Goal: Information Seeking & Learning: Learn about a topic

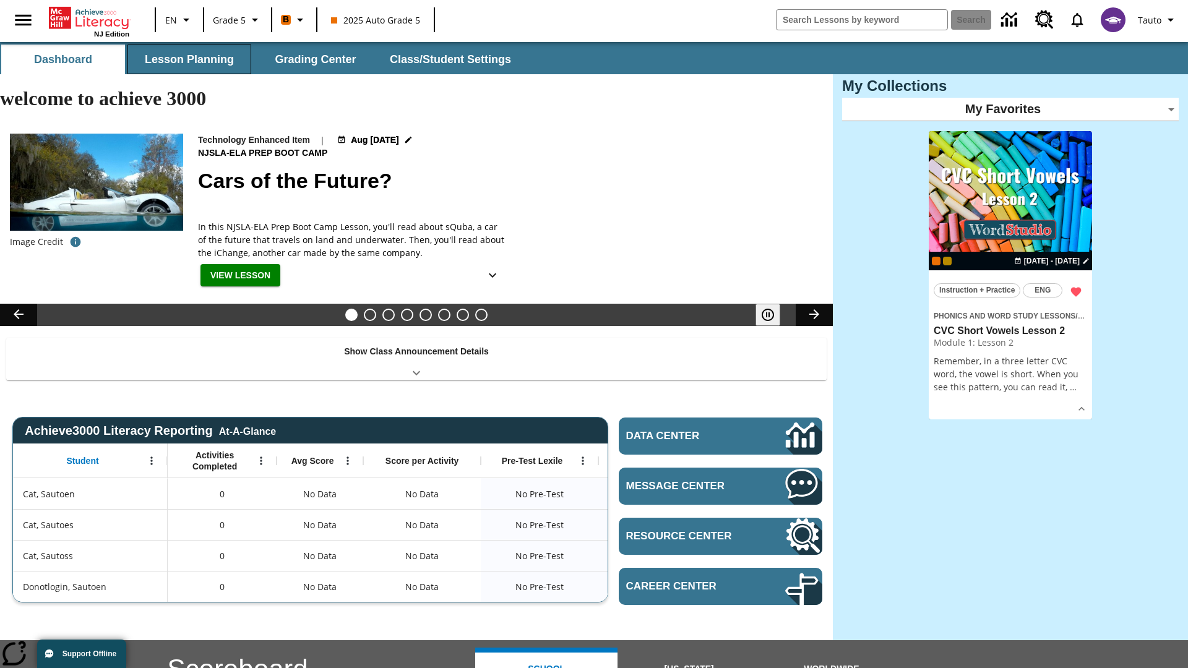
click at [189, 59] on button "Lesson Planning" at bounding box center [189, 60] width 124 height 30
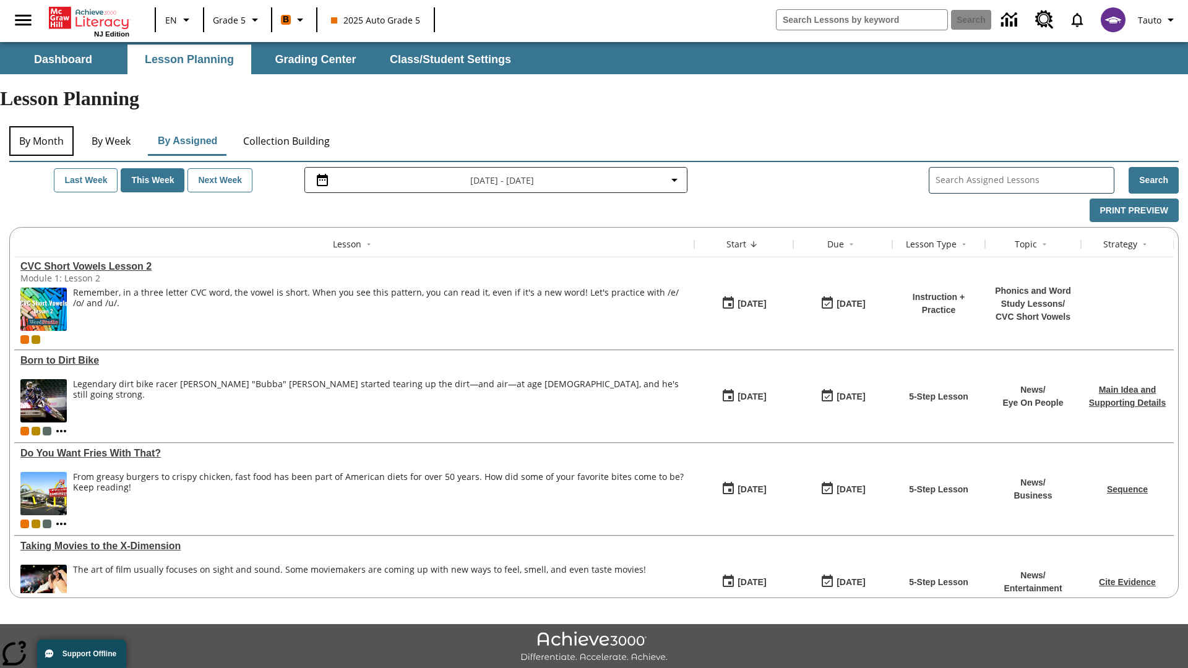
click at [41, 126] on button "By Month" at bounding box center [41, 141] width 64 height 30
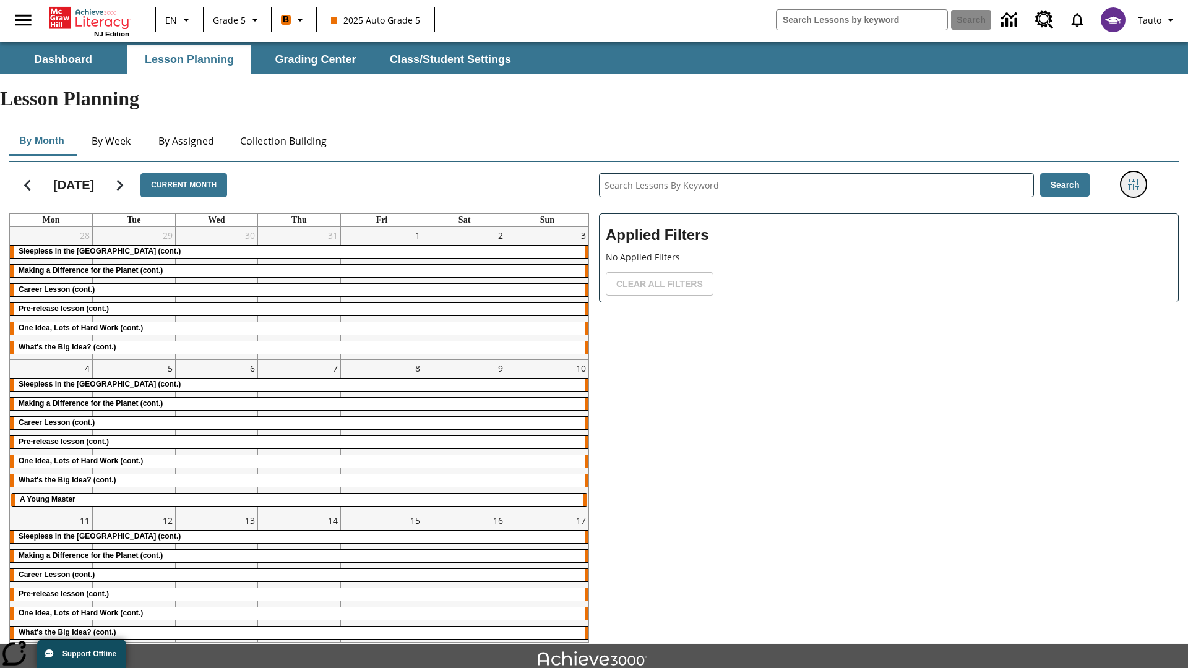
click at [1133, 179] on icon "Filters Side menu" at bounding box center [1133, 184] width 11 height 11
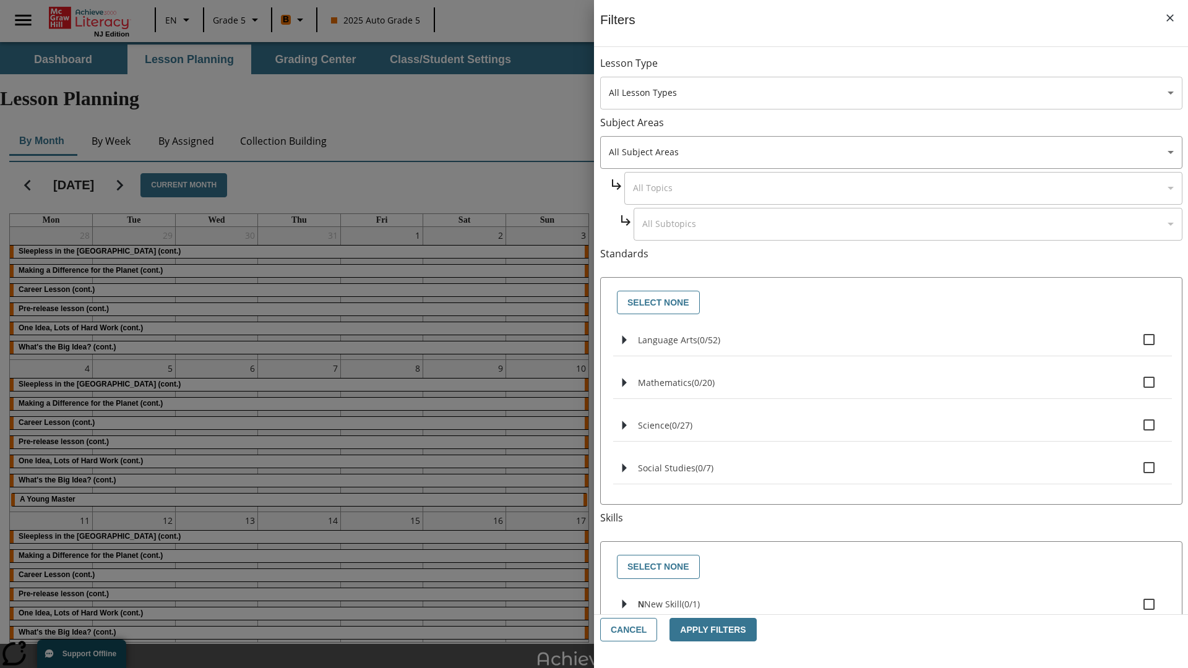
click at [891, 93] on body "Skip to main content NJ Edition EN Grade 5 B 2025 Auto Grade 5 Search 0 Tauto D…" at bounding box center [594, 383] width 1188 height 682
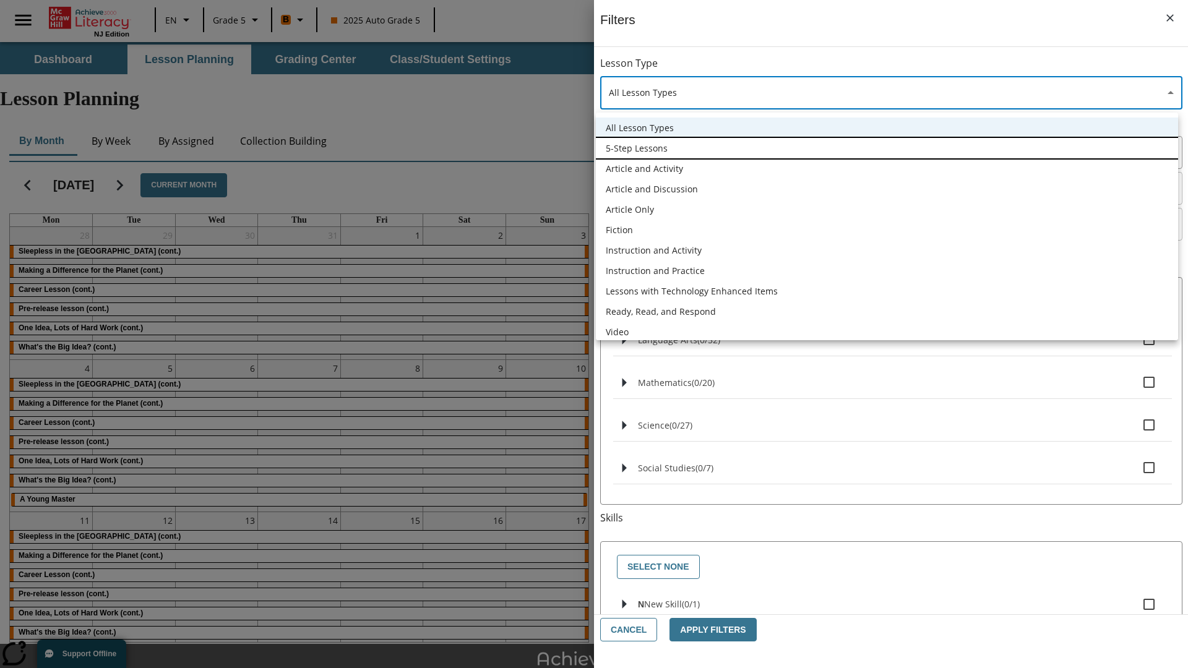
click at [886, 148] on li "5-Step Lessons" at bounding box center [887, 148] width 582 height 20
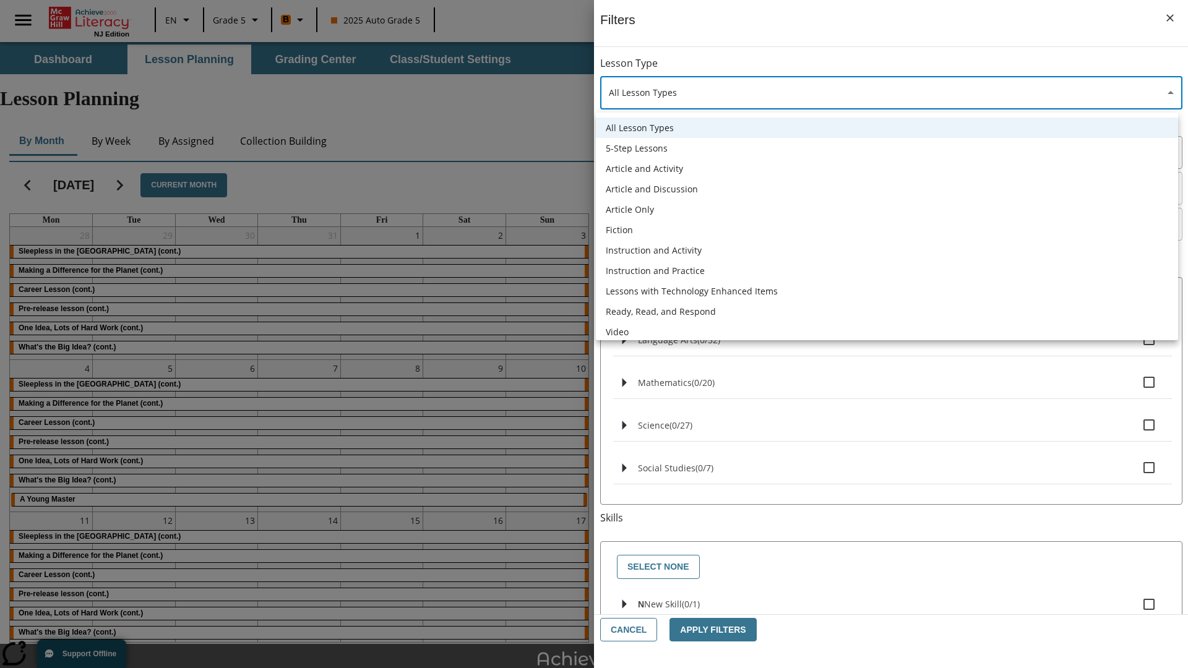
type input "1"
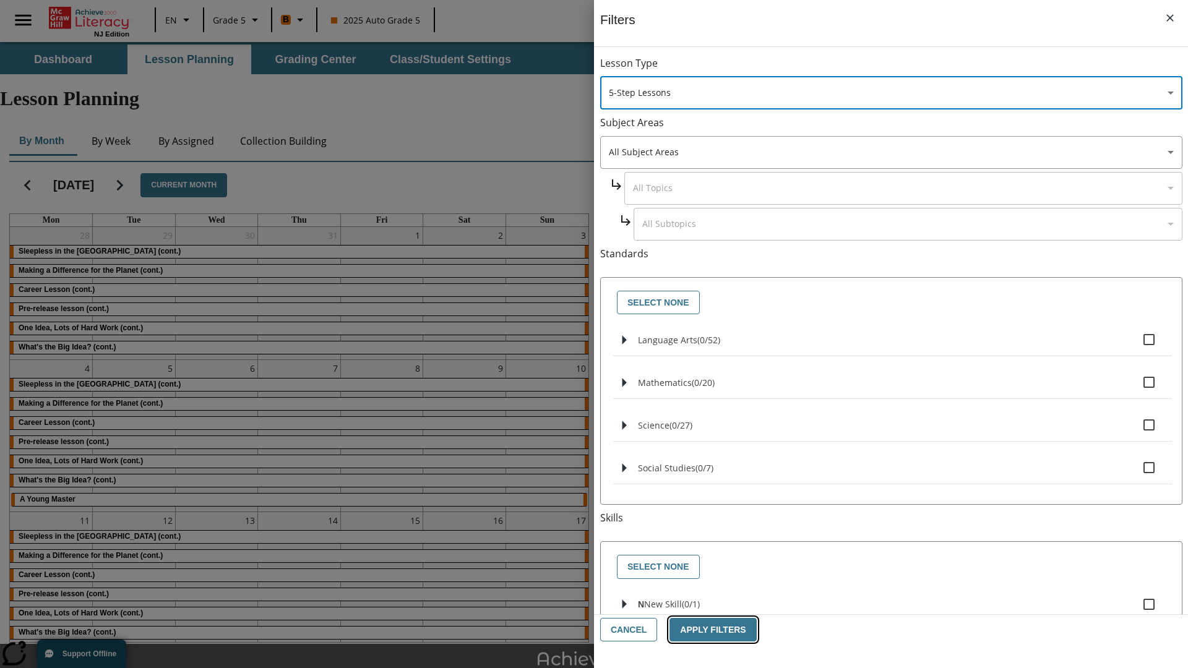
click at [708, 630] on button "Apply Filters" at bounding box center [712, 630] width 87 height 24
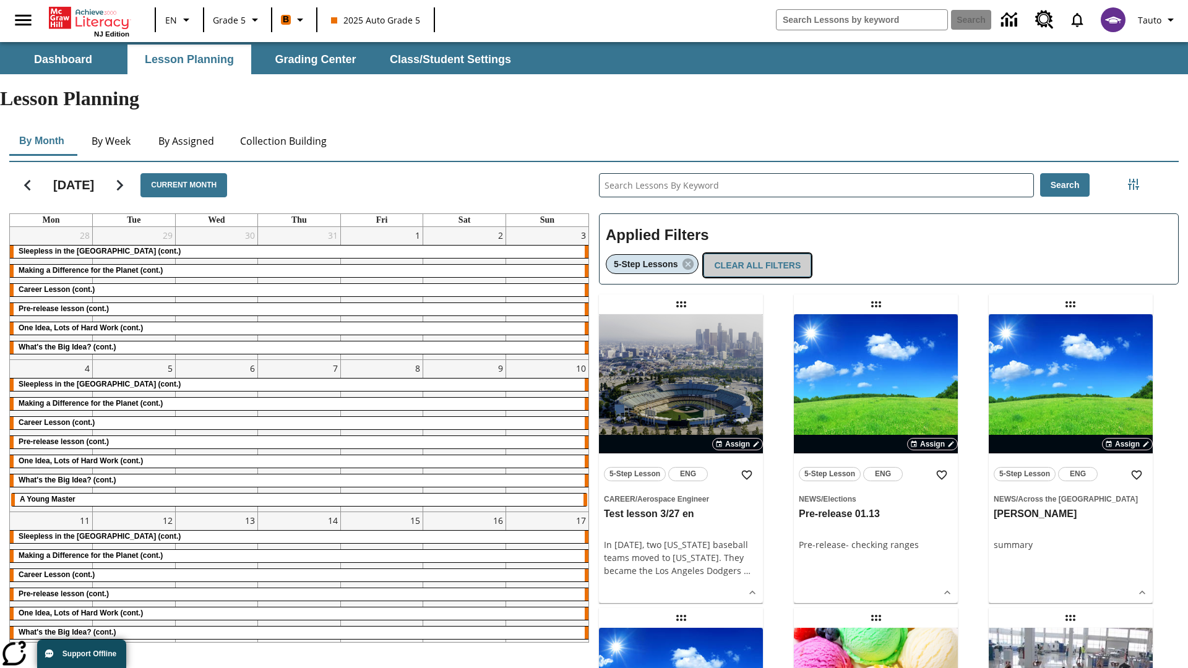
click at [753, 254] on button "Clear All Filters" at bounding box center [757, 266] width 108 height 24
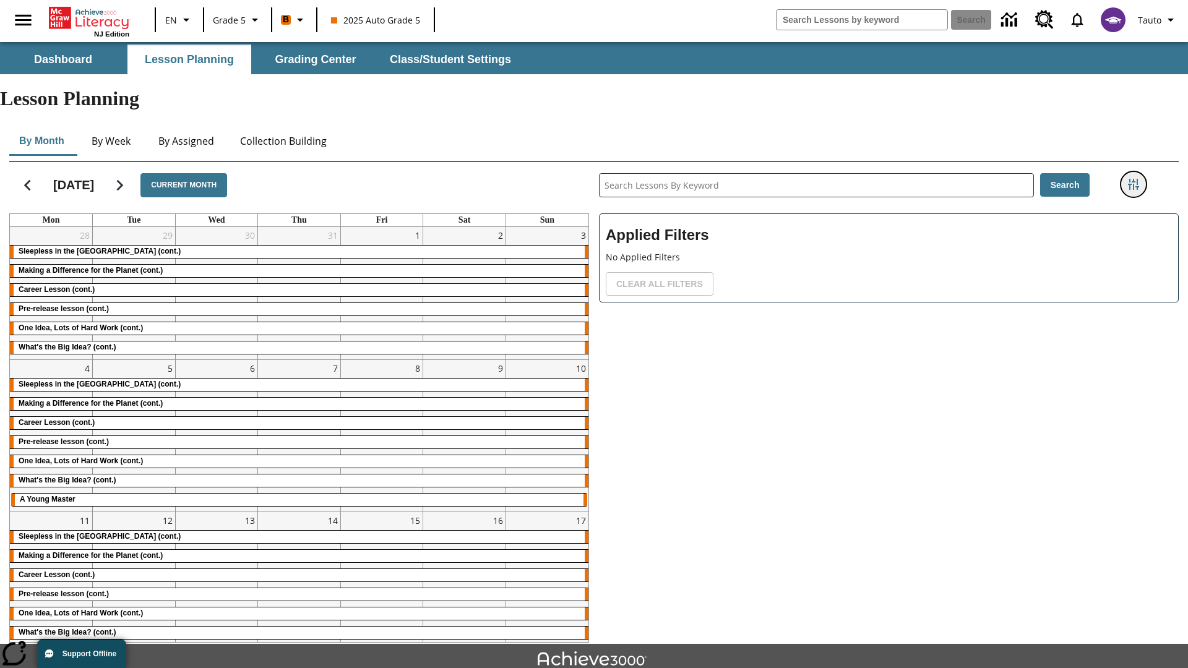
click at [1133, 179] on icon "Filters Side menu" at bounding box center [1133, 184] width 11 height 11
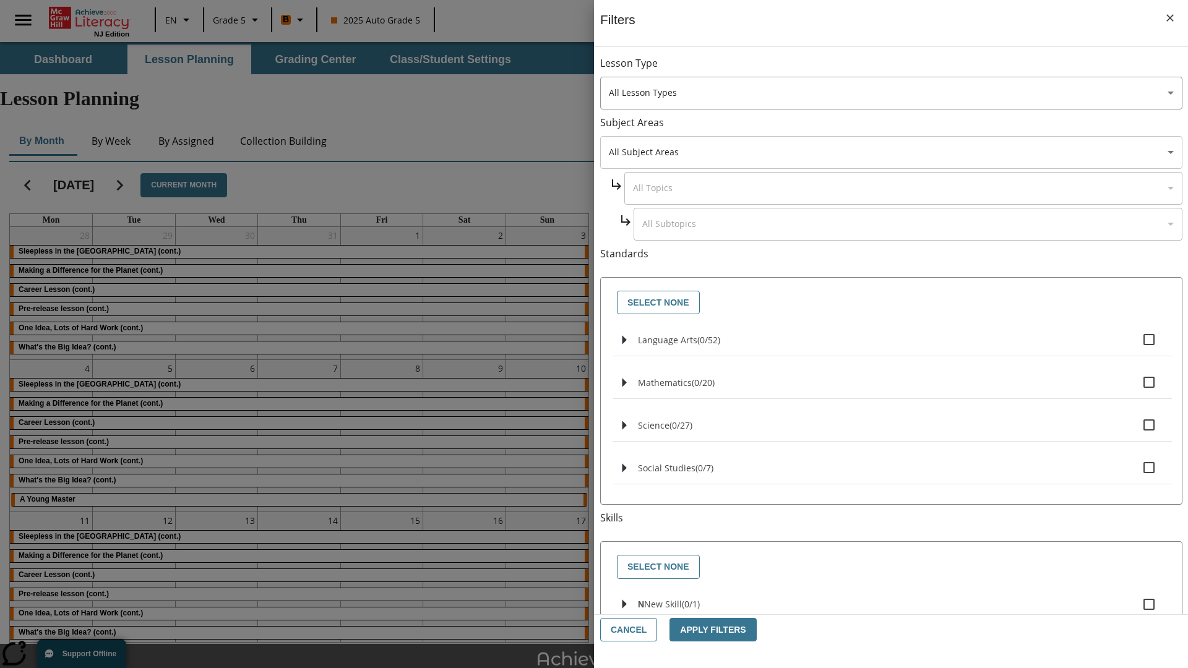
click at [891, 152] on body "Skip to main content NJ Edition EN Grade 5 B 2025 Auto Grade 5 Search 0 Tauto D…" at bounding box center [594, 383] width 1188 height 682
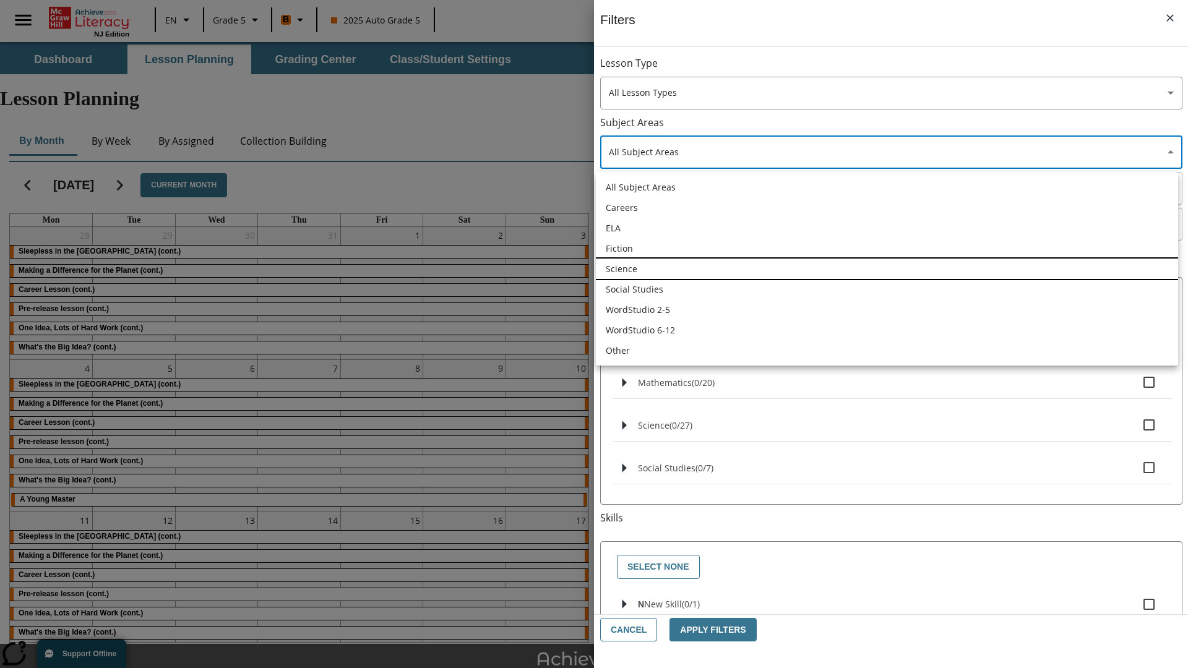
click at [886, 268] on li "Science" at bounding box center [887, 269] width 582 height 20
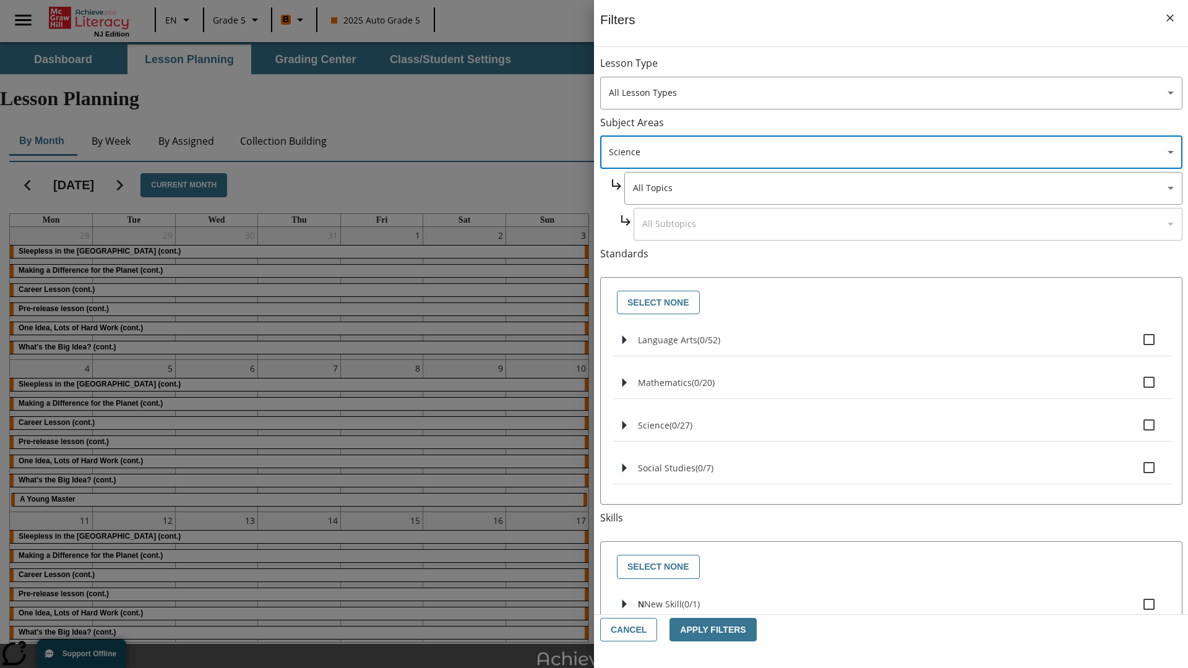
type input "2"
click at [708, 630] on button "Apply Filters" at bounding box center [712, 630] width 87 height 24
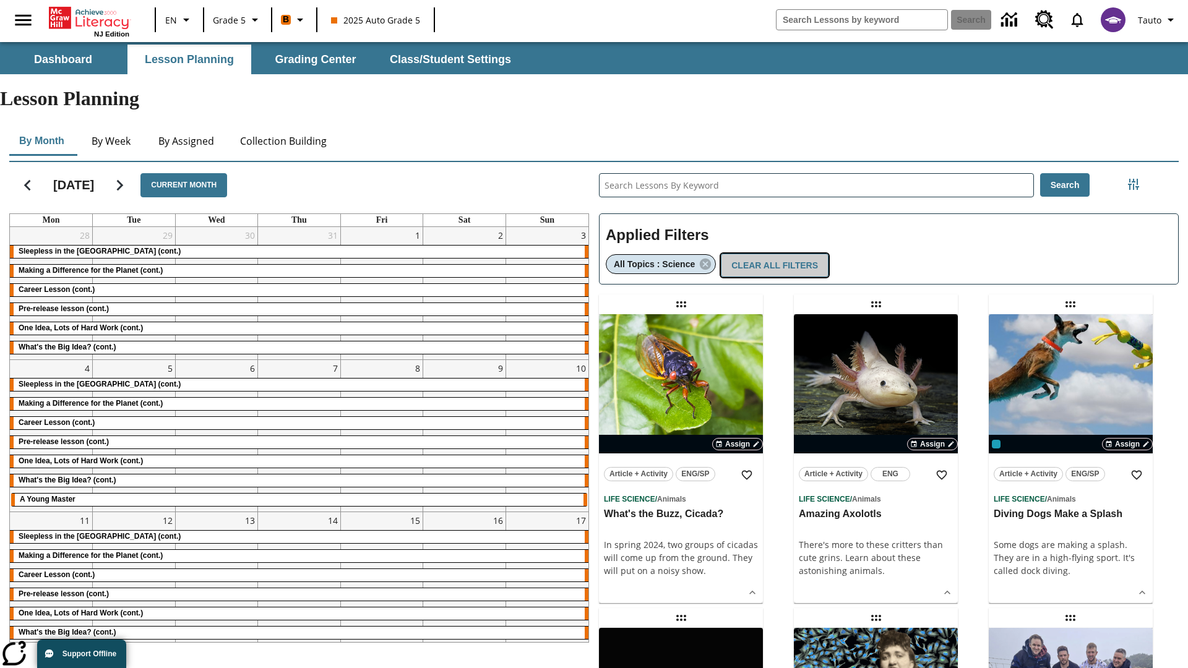
click at [769, 254] on button "Clear All Filters" at bounding box center [775, 266] width 108 height 24
click at [1133, 179] on icon "Filters Side menu" at bounding box center [1133, 184] width 11 height 11
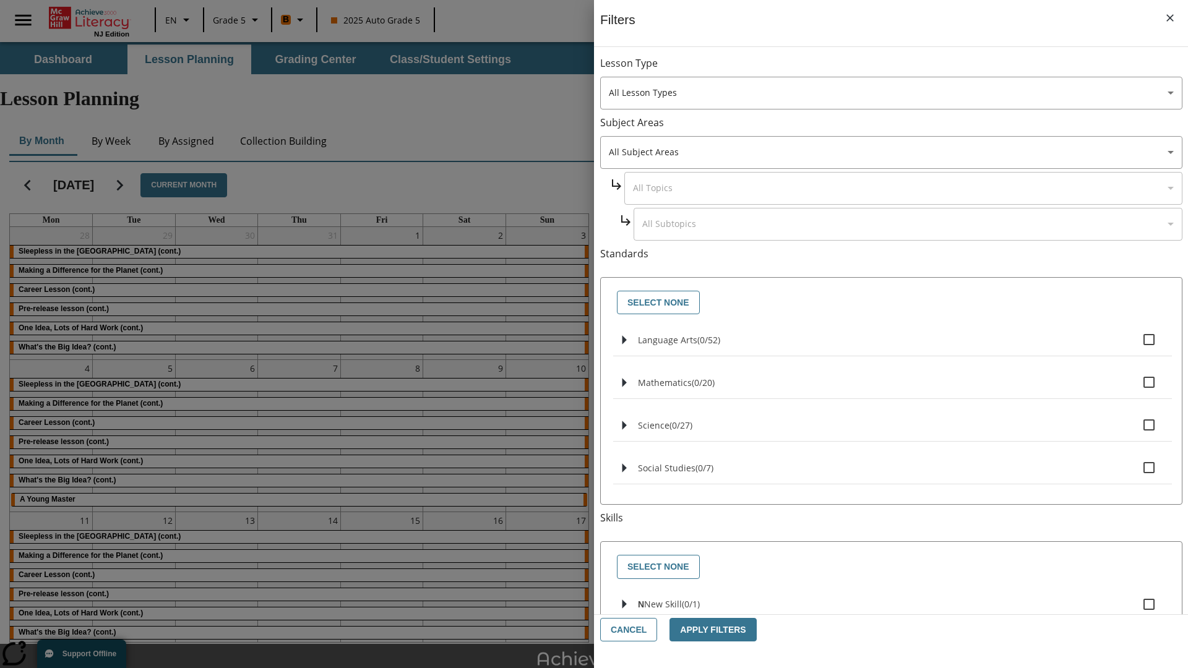
click at [697, 340] on span "Language Arts" at bounding box center [708, 340] width 23 height 12
click at [1136, 340] on input "Language Arts ( 0 / 52 )" at bounding box center [1149, 340] width 26 height 26
checkbox input "true"
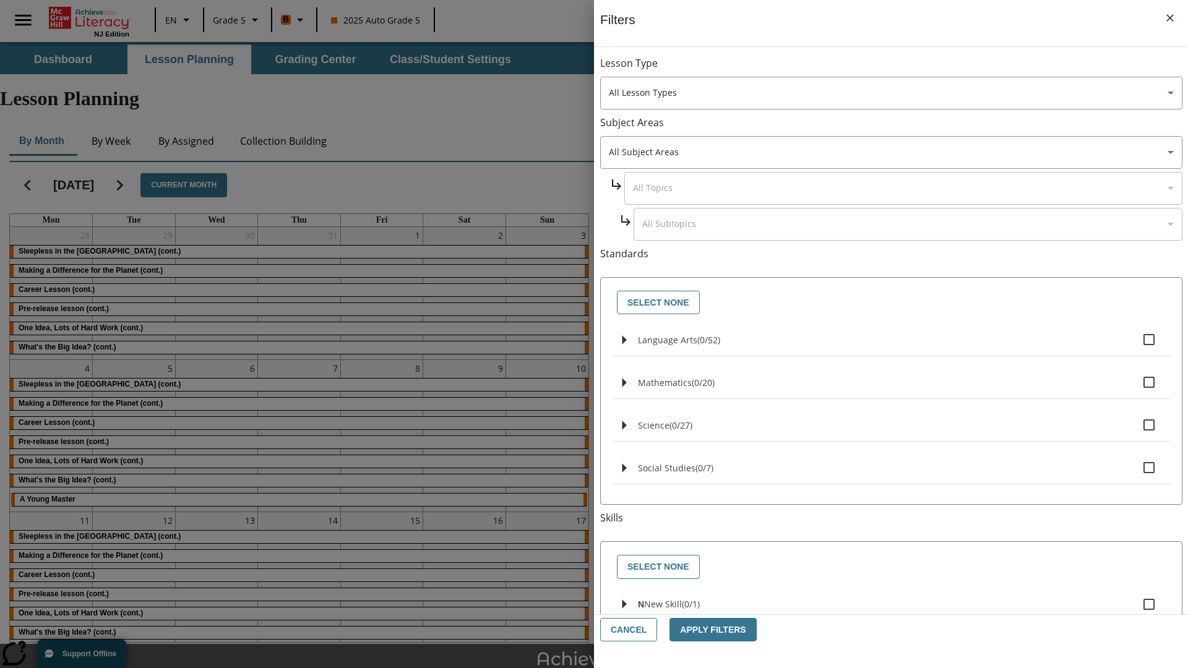
checkbox input "true"
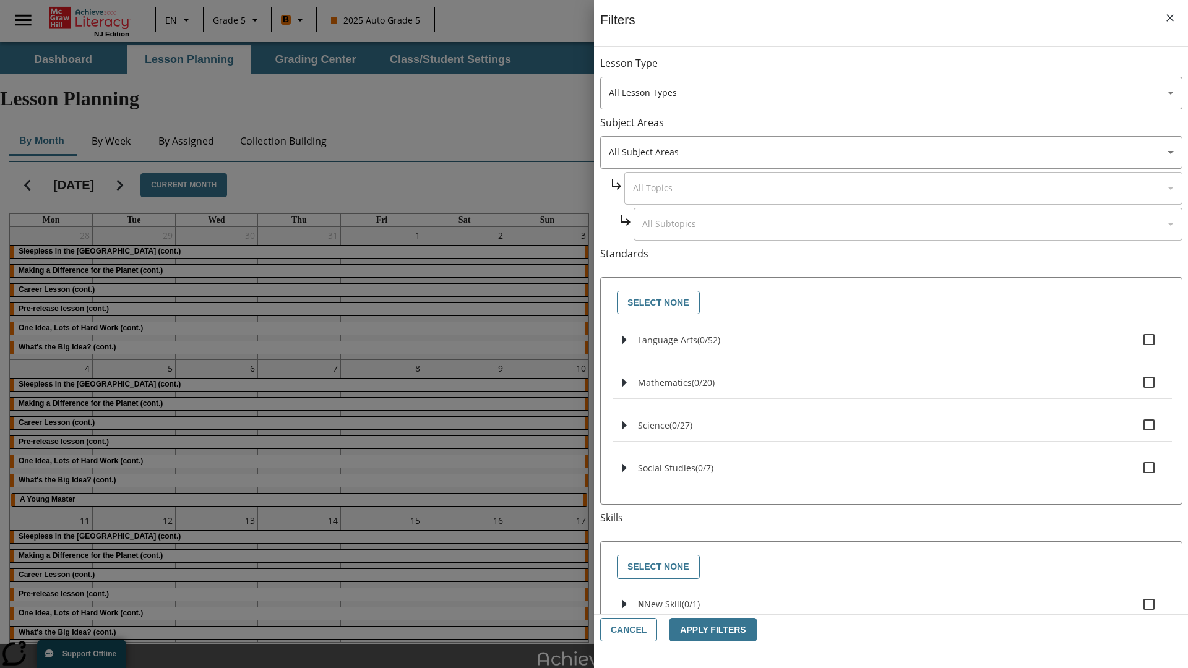
checkbox input "true"
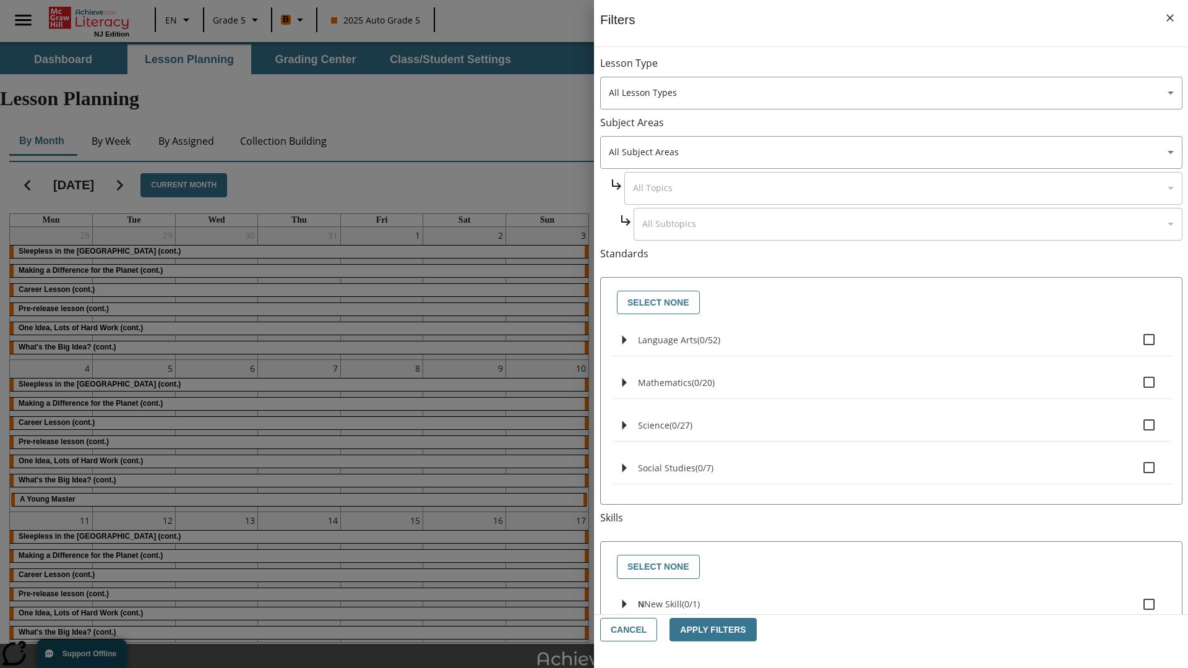
checkbox input "true"
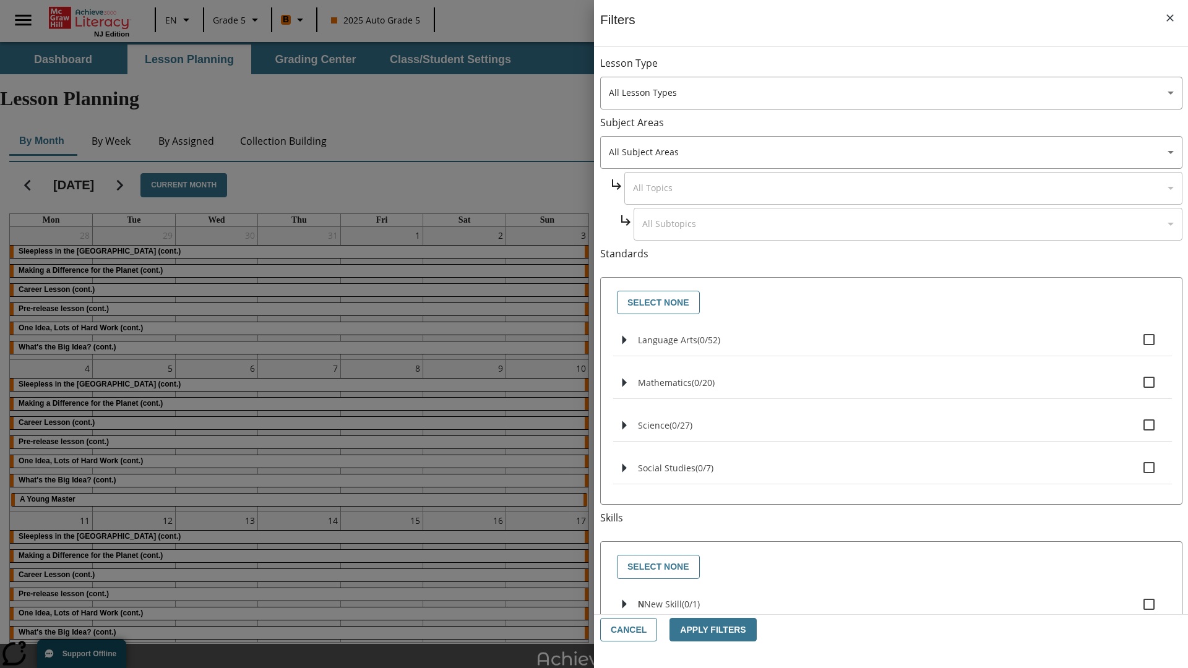
checkbox input "true"
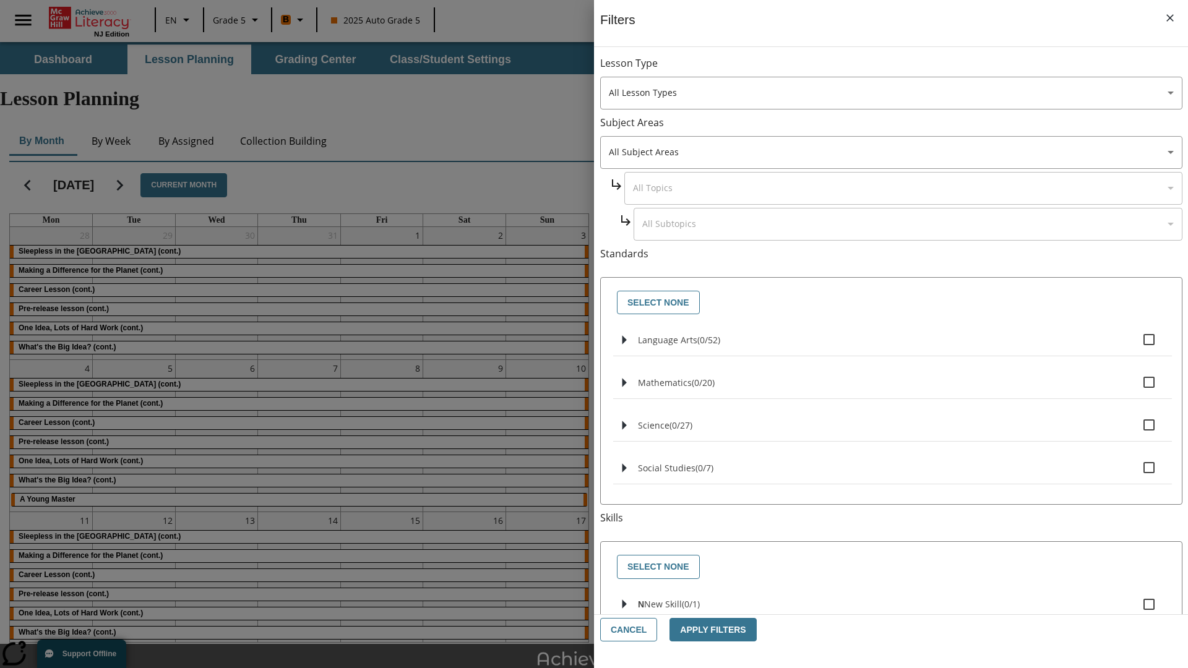
checkbox input "true"
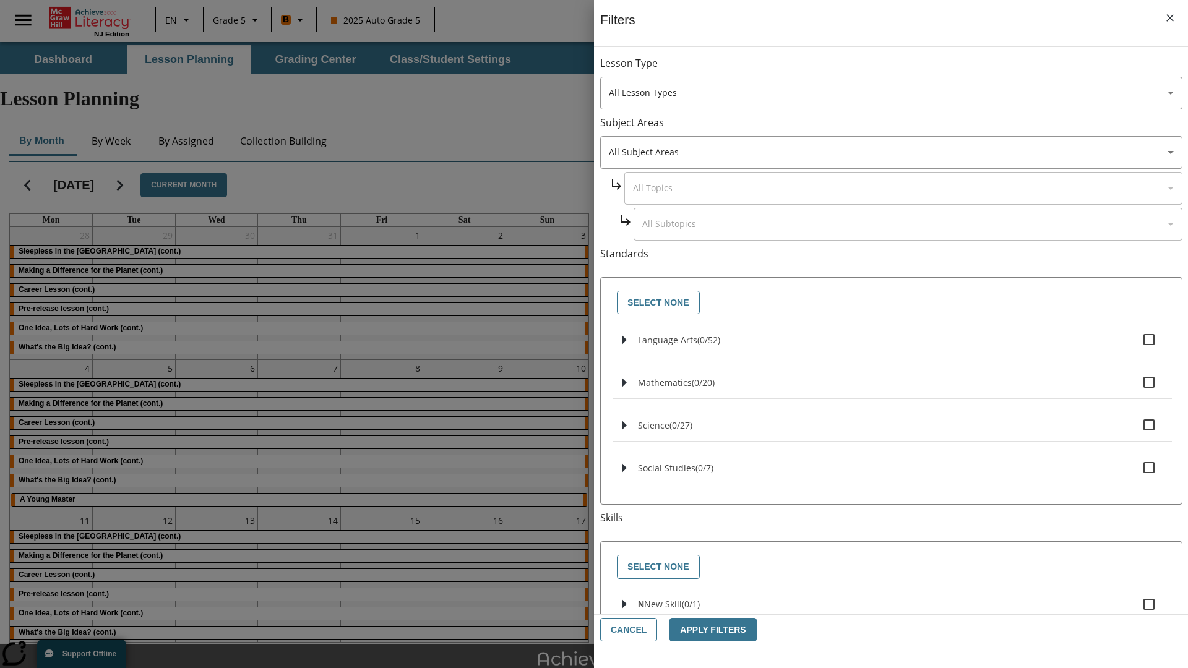
checkbox input "true"
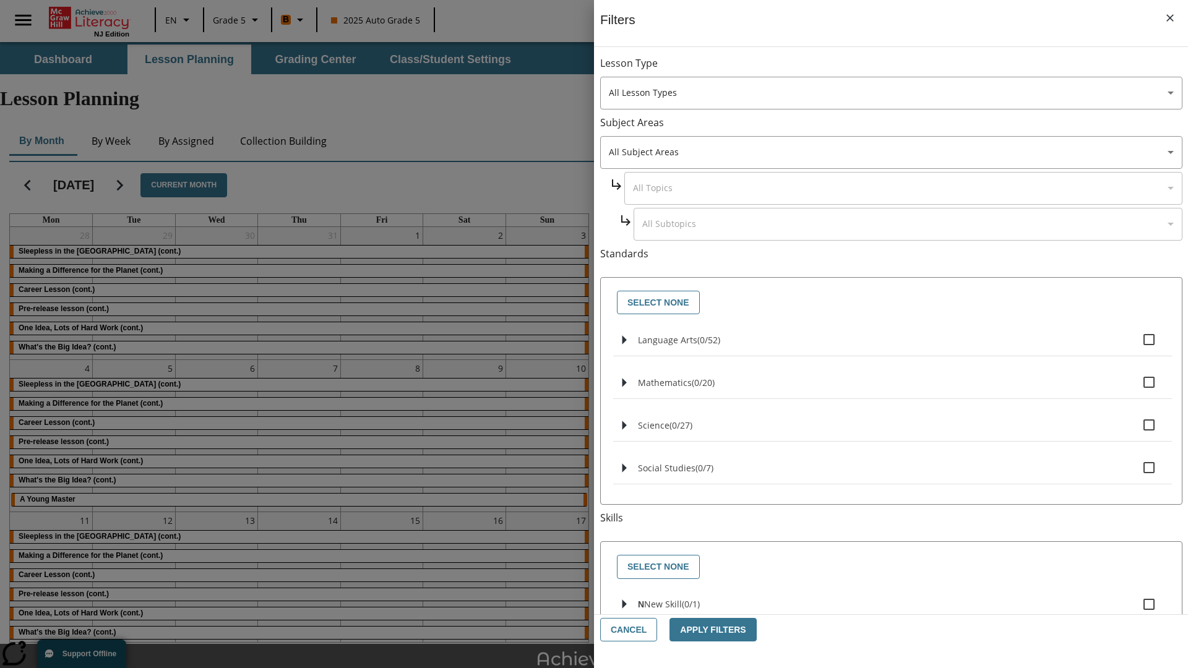
checkbox input "true"
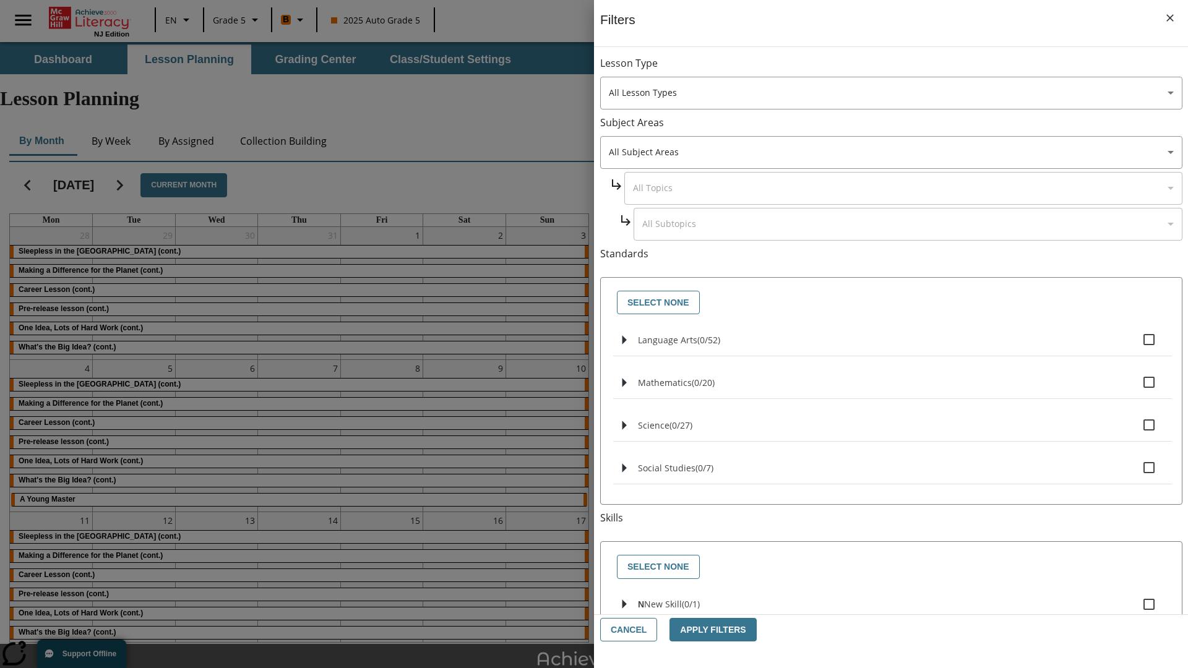
checkbox input "true"
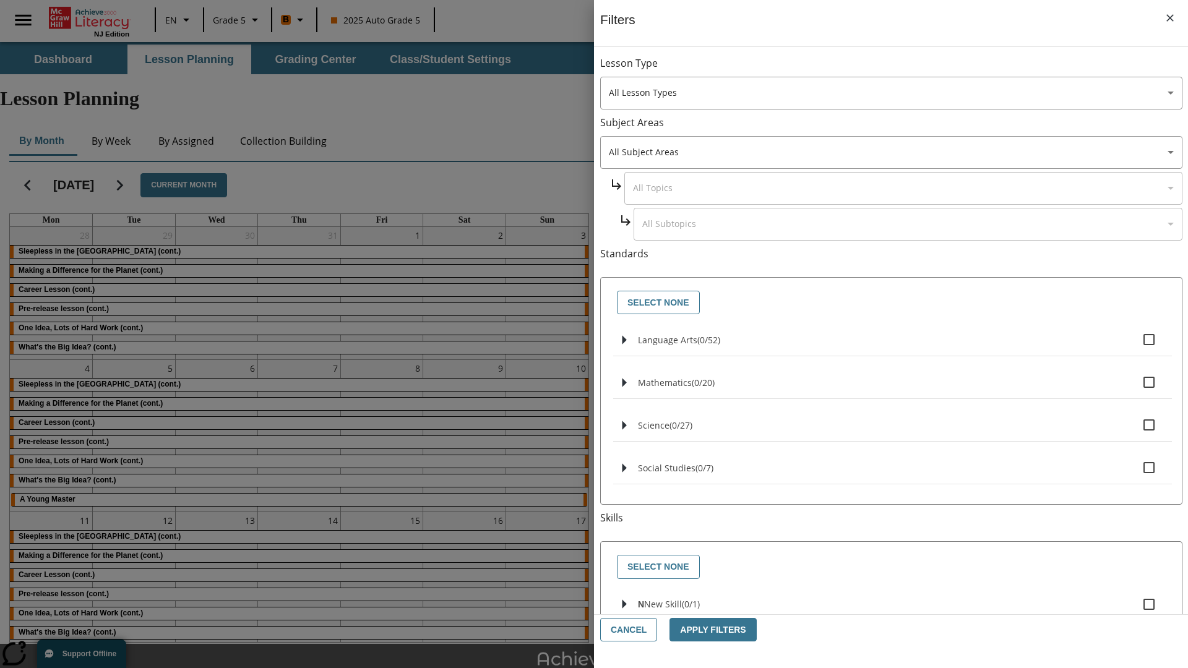
checkbox input "true"
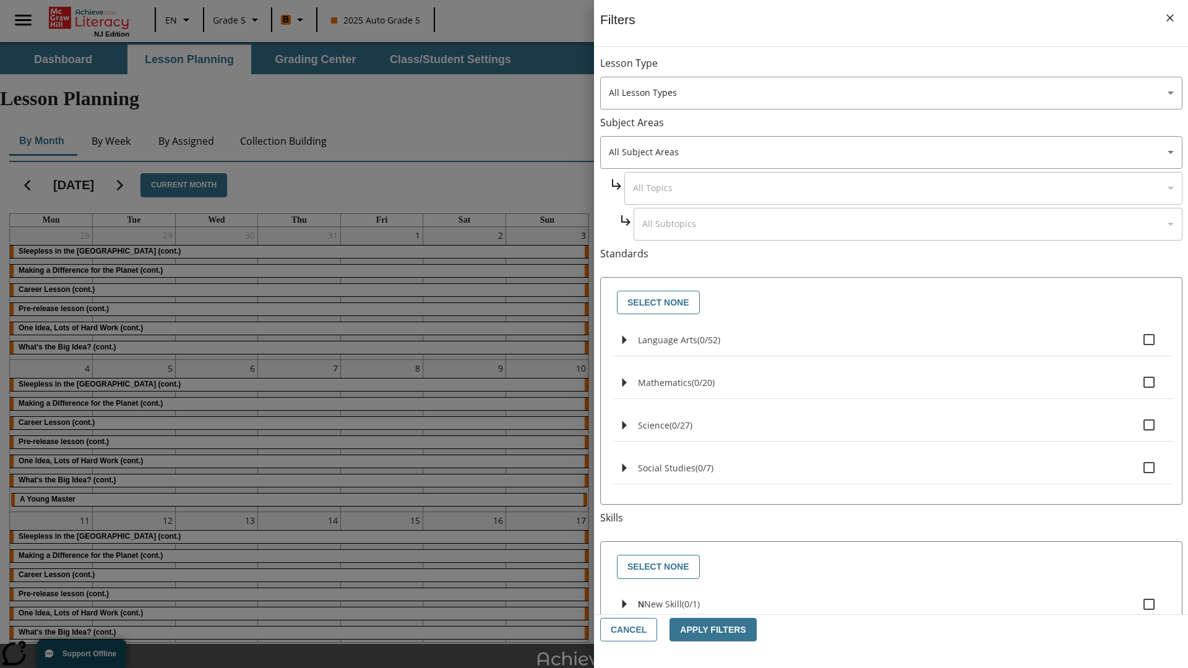
checkbox input "true"
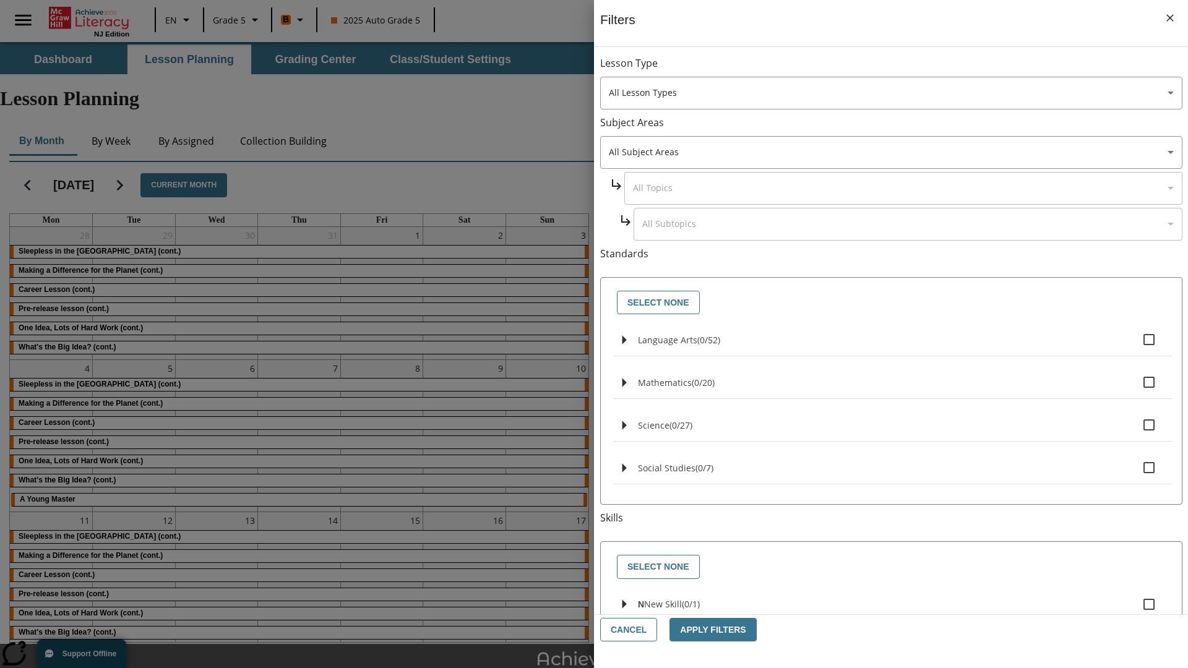
checkbox input "true"
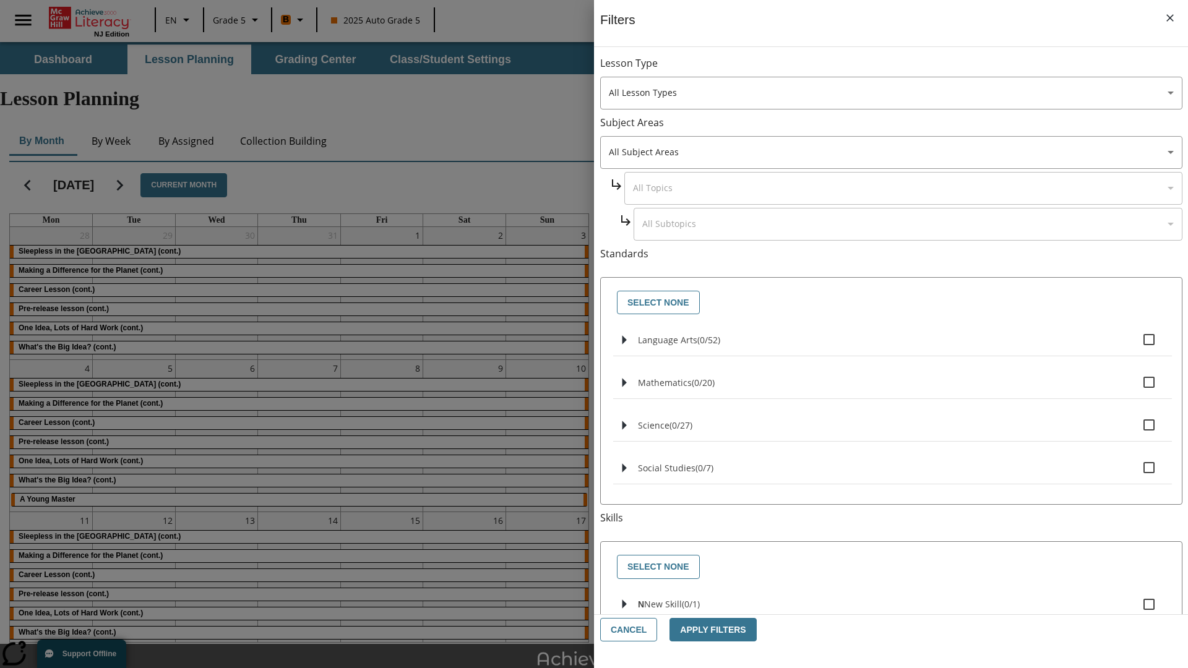
checkbox input "true"
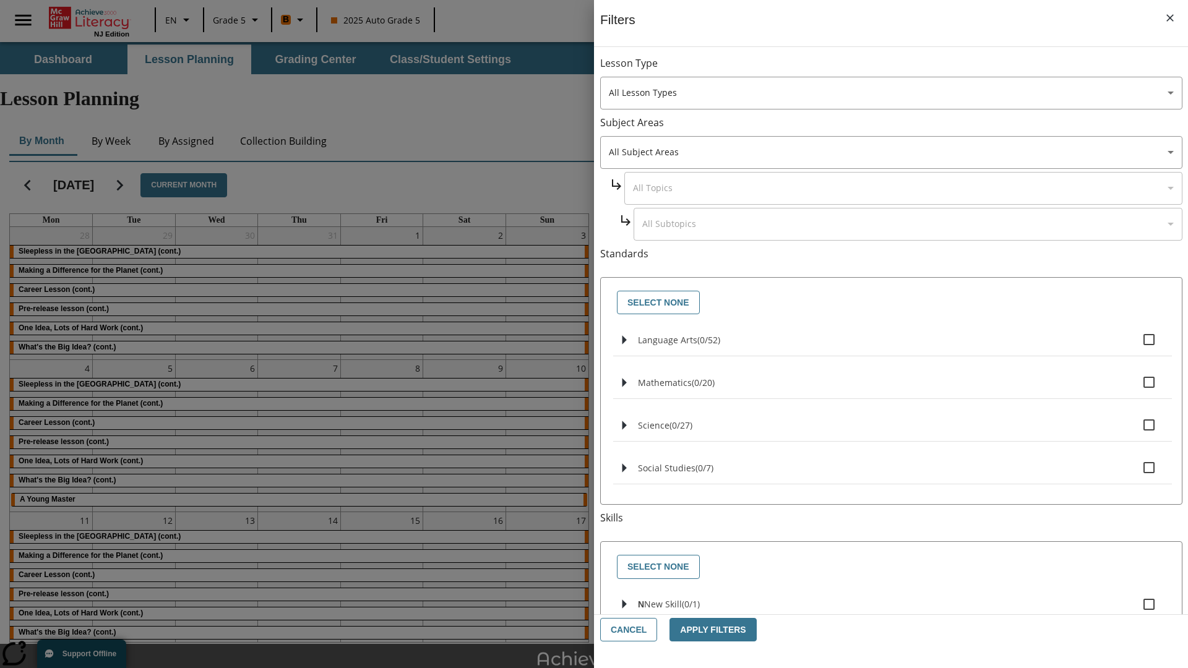
checkbox input "true"
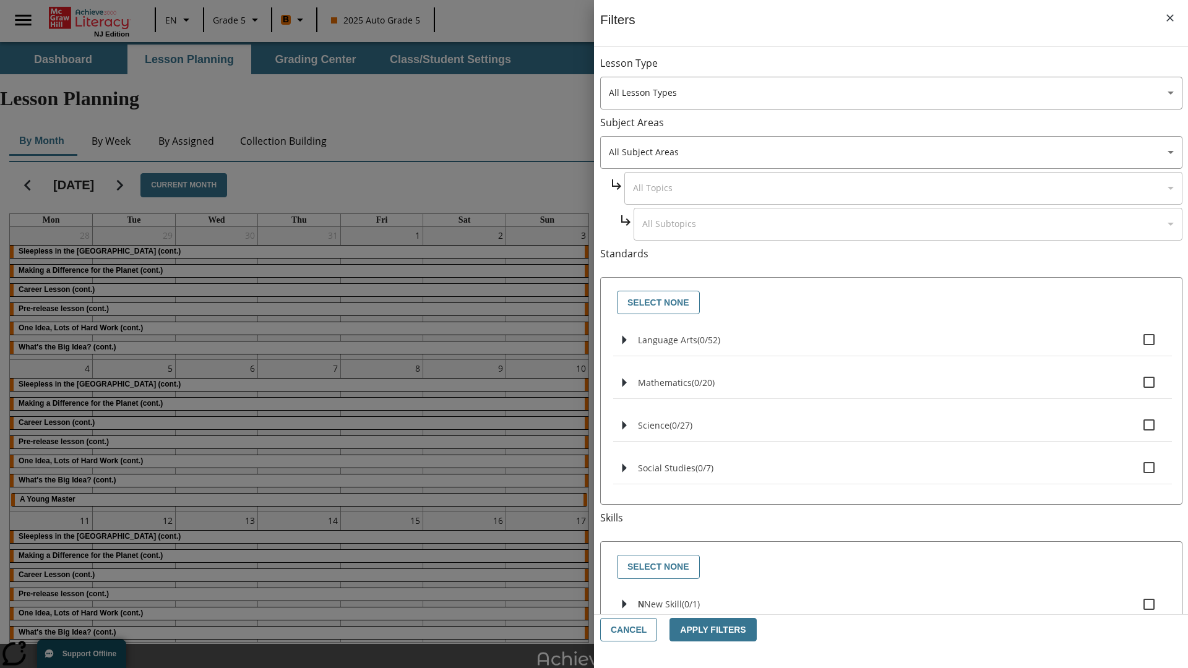
checkbox input "true"
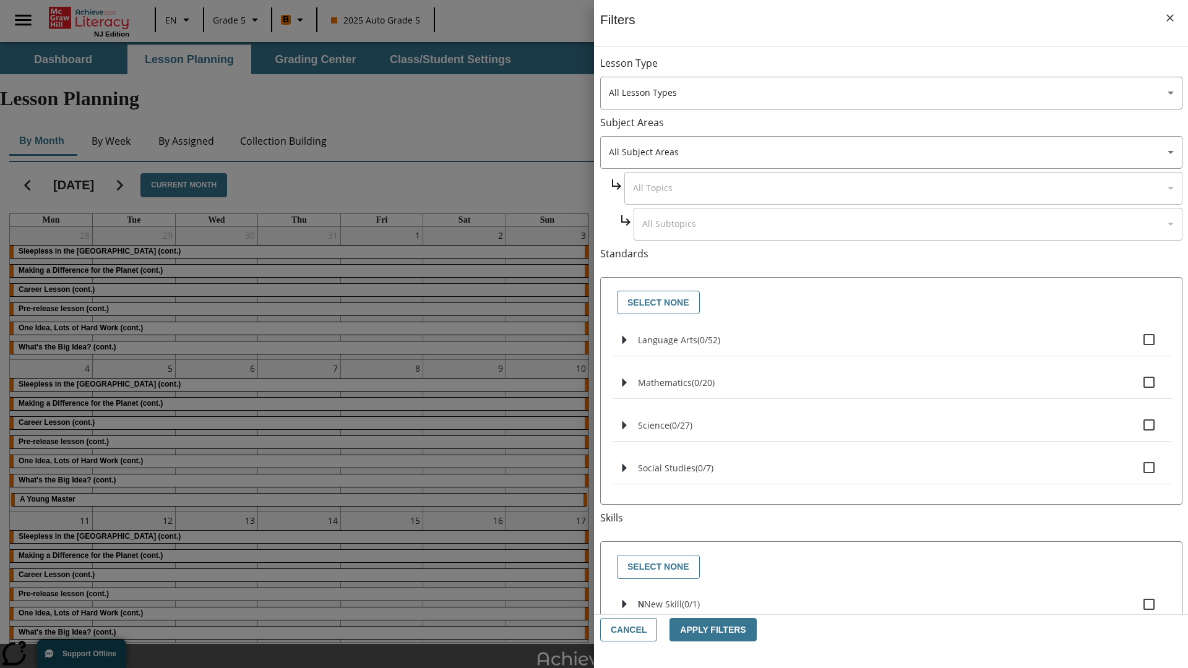
checkbox input "true"
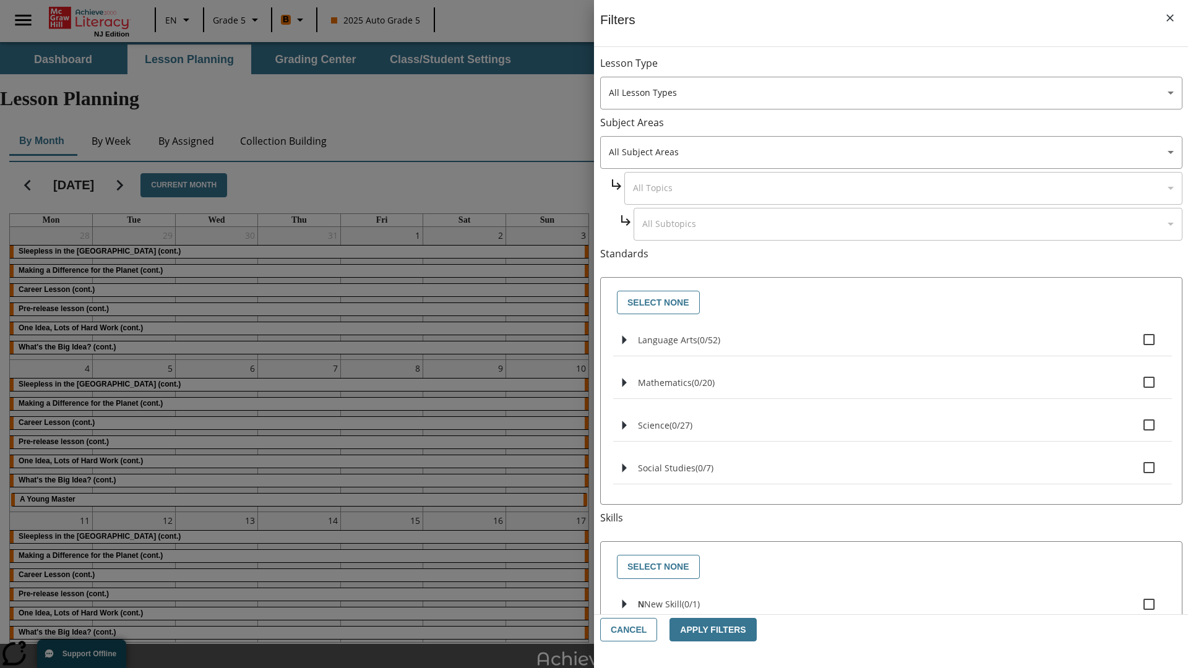
checkbox input "true"
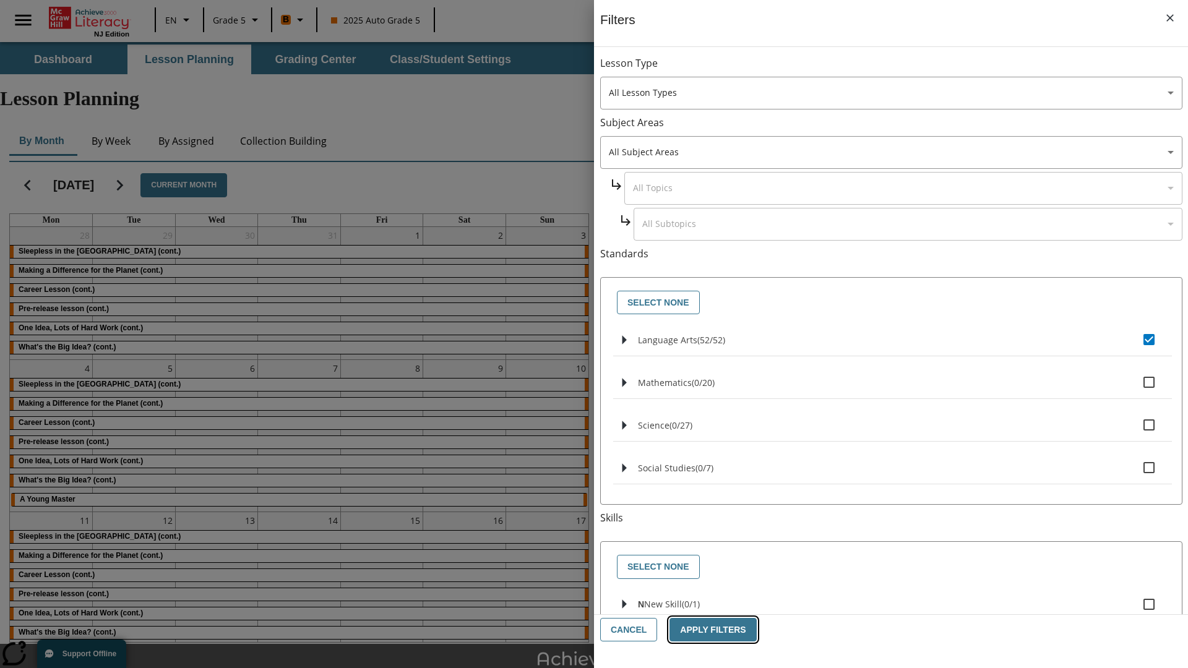
click at [708, 630] on button "Apply Filters" at bounding box center [712, 630] width 87 height 24
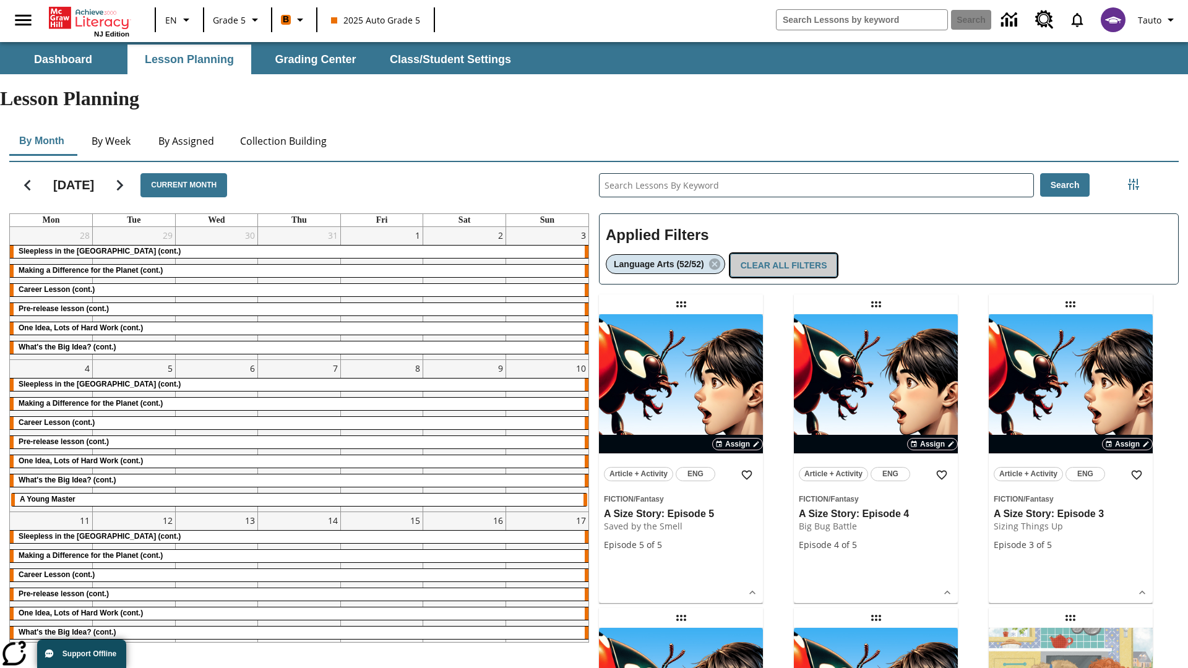
click at [781, 254] on button "Clear All Filters" at bounding box center [784, 266] width 108 height 24
click at [1133, 179] on icon "Filters Side menu" at bounding box center [1133, 184] width 11 height 11
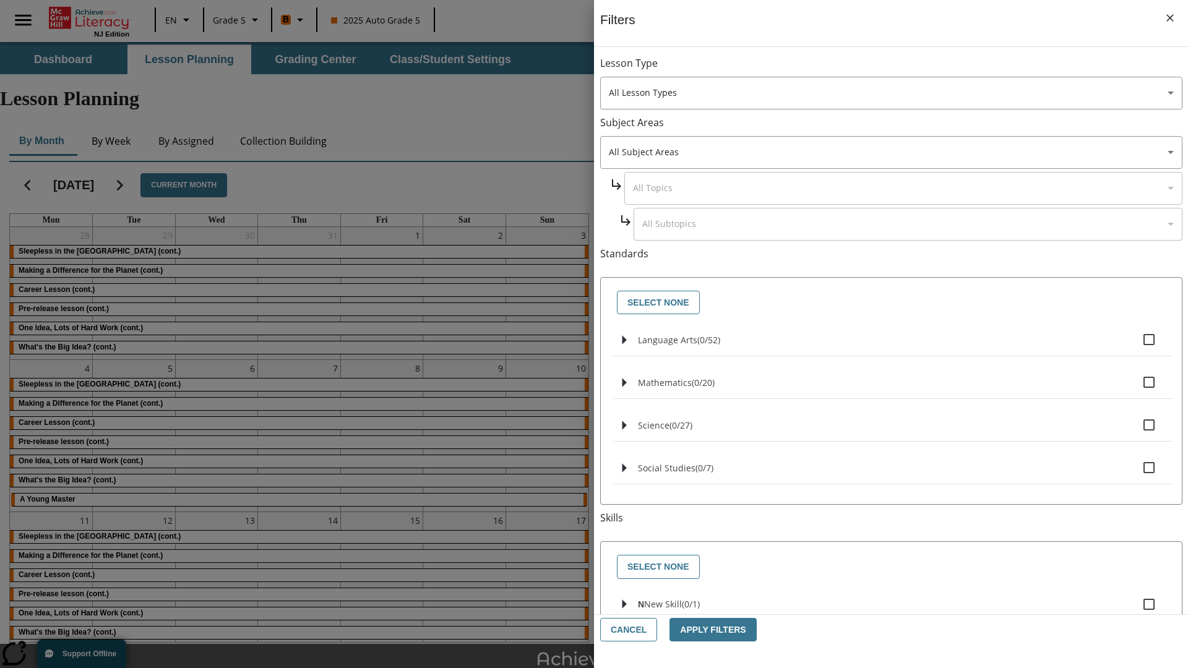
click at [892, 597] on label "N New Skill ( 0 / 1 )" at bounding box center [900, 604] width 524 height 26
click at [1136, 597] on input "N New Skill ( 0 / 1 )" at bounding box center [1149, 604] width 26 height 26
checkbox input "true"
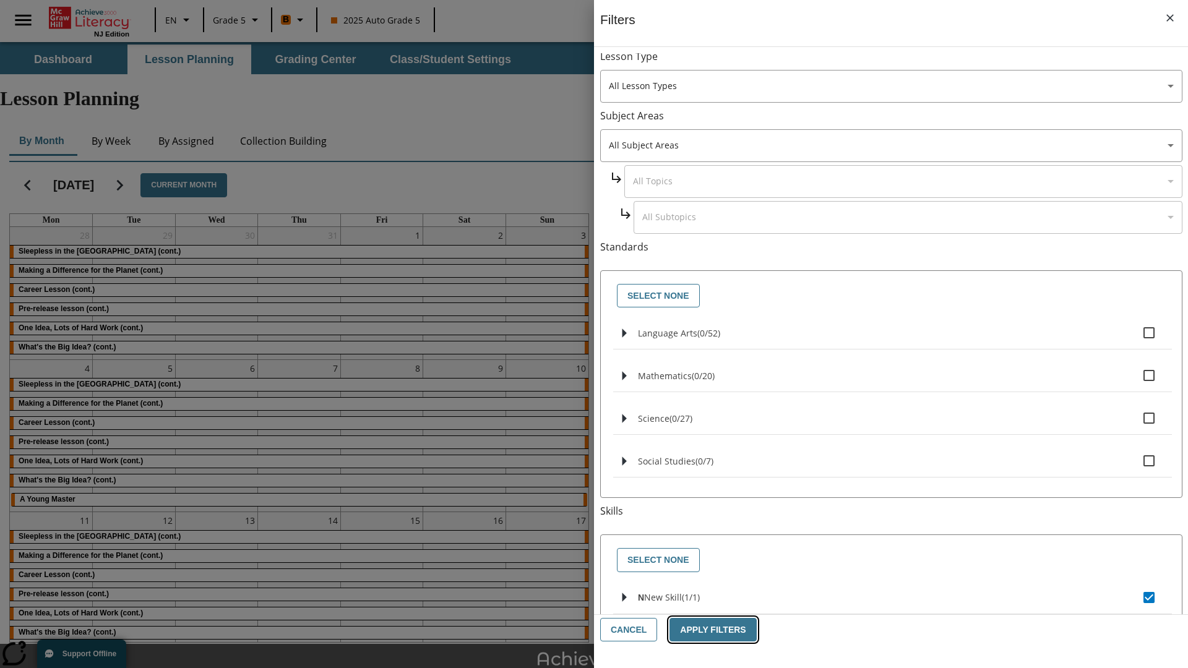
click at [708, 630] on button "Apply Filters" at bounding box center [712, 630] width 87 height 24
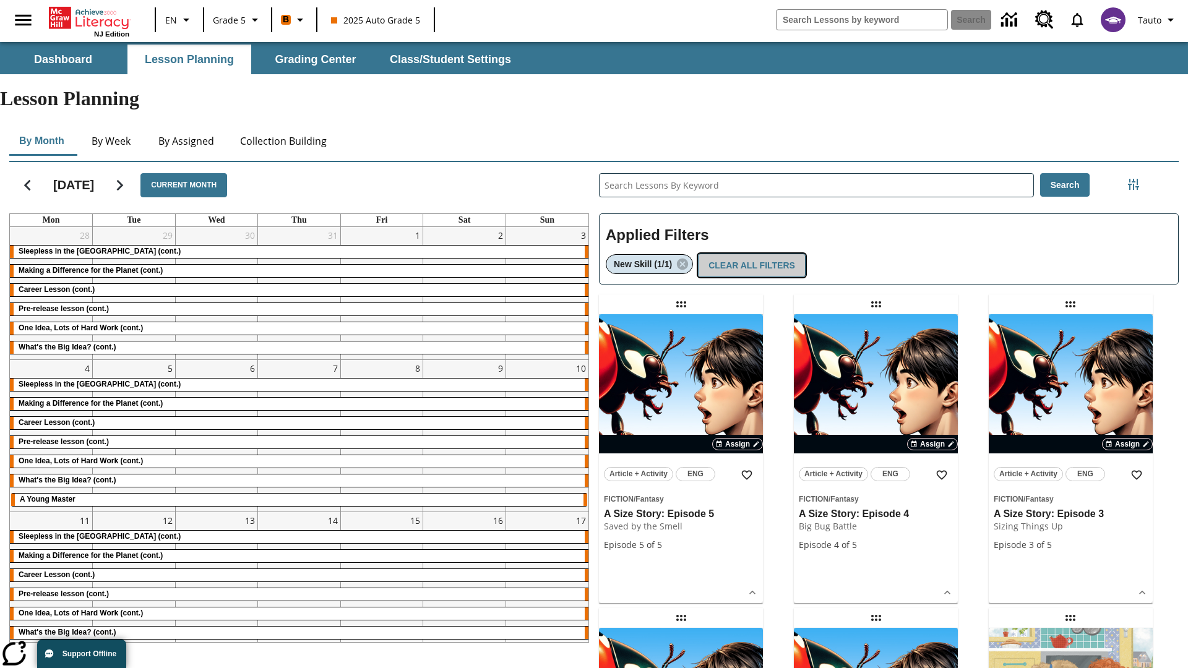
click at [748, 254] on button "Clear All Filters" at bounding box center [752, 266] width 108 height 24
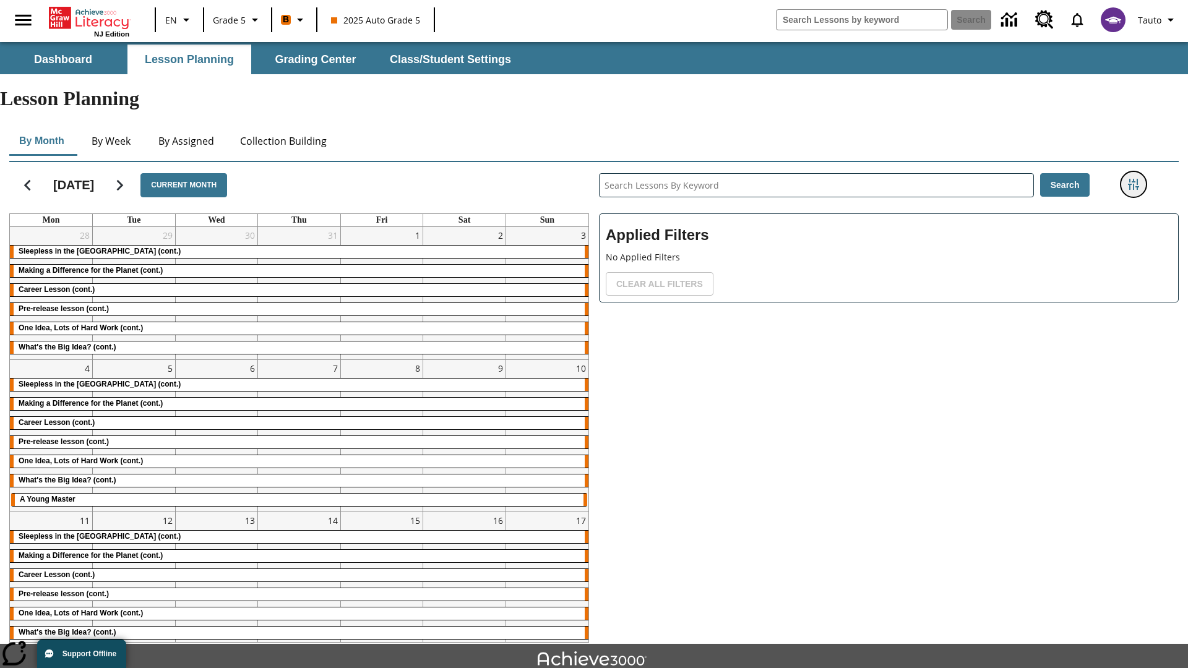
click at [1133, 179] on icon "Filters Side menu" at bounding box center [1133, 184] width 11 height 11
